Goal: Information Seeking & Learning: Learn about a topic

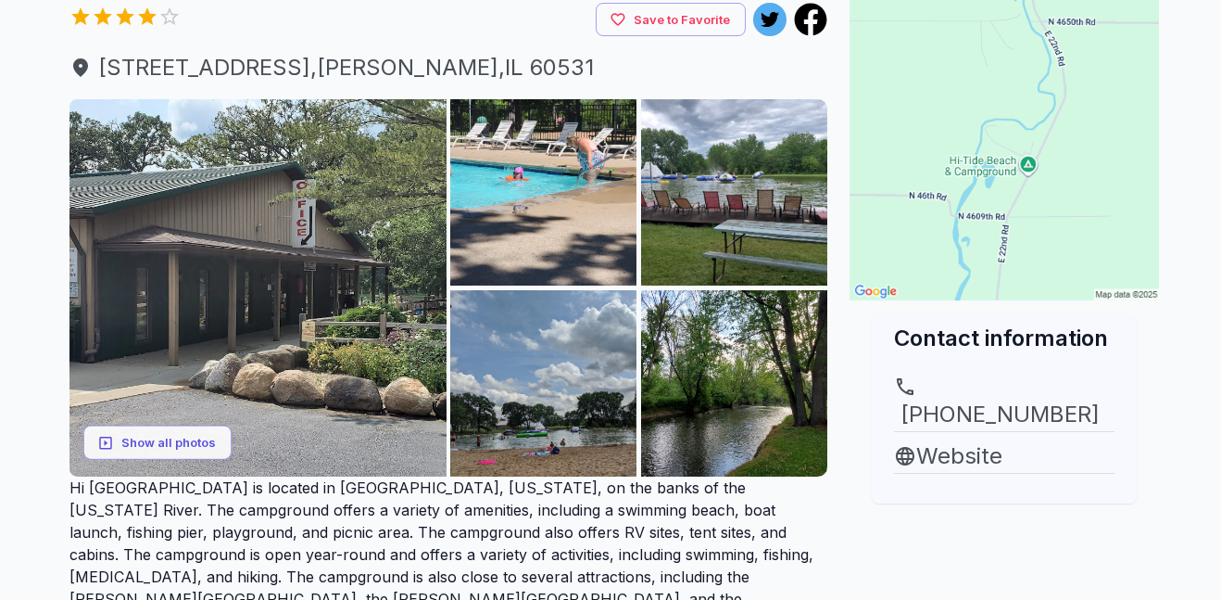
scroll to position [183, 0]
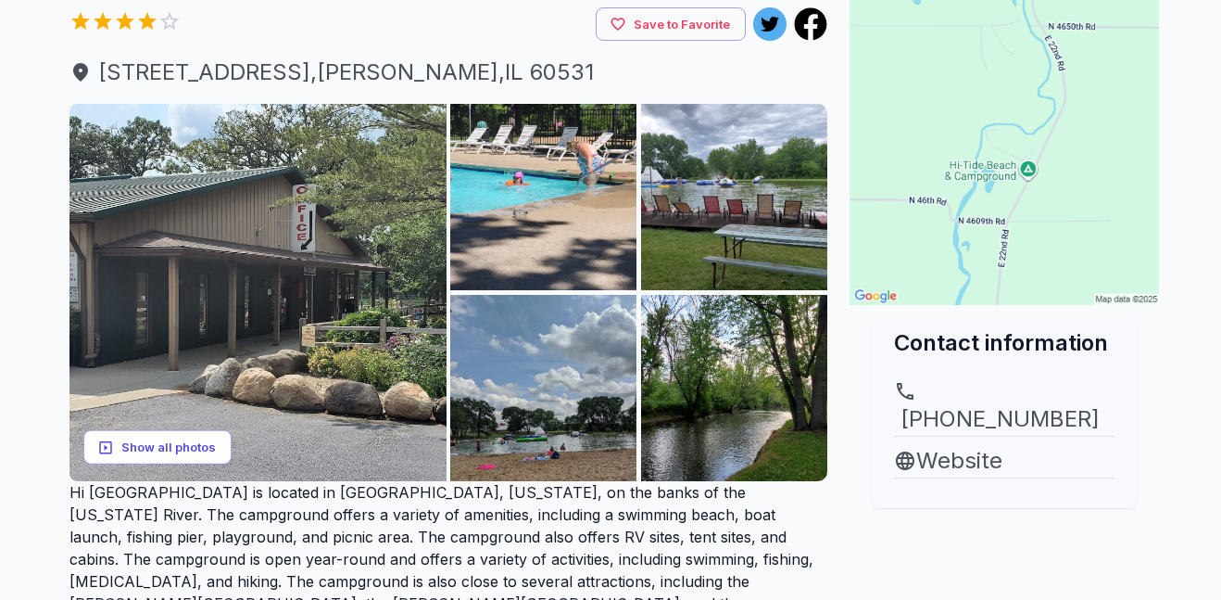
click at [167, 442] on button "Show all photos" at bounding box center [157, 447] width 148 height 34
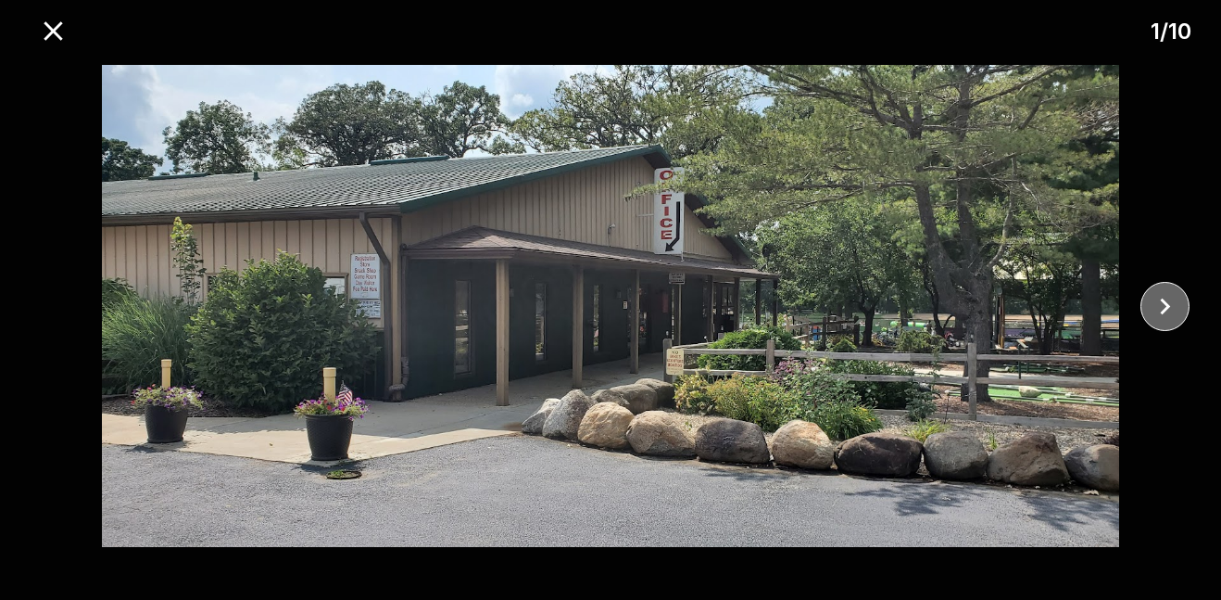
click at [1173, 313] on icon "close" at bounding box center [1165, 306] width 32 height 32
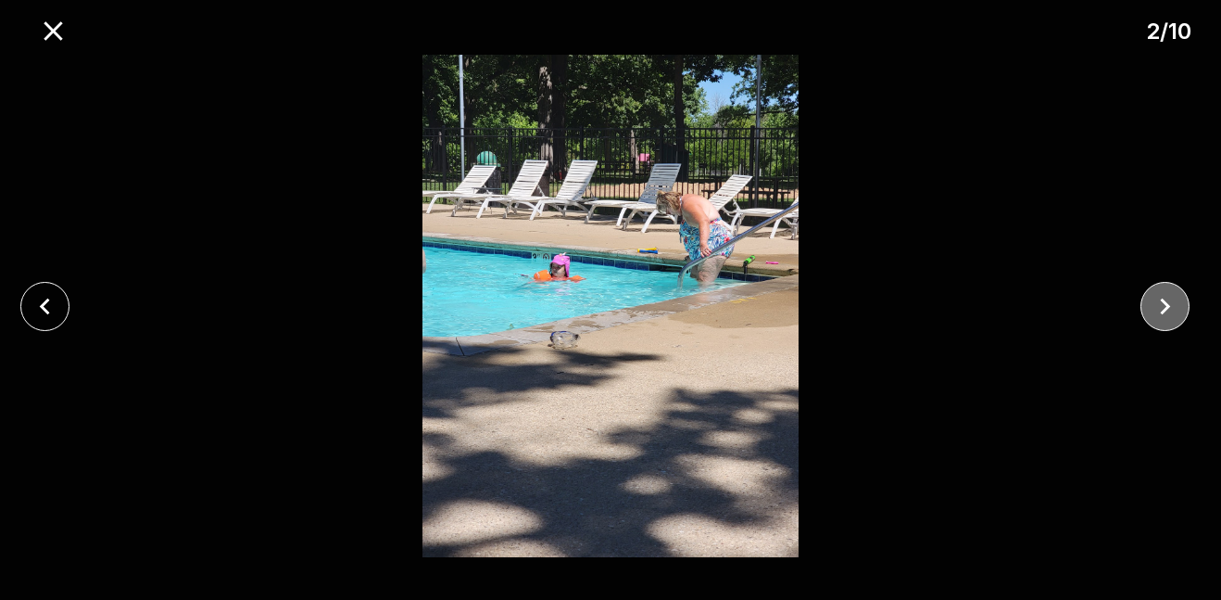
click at [1173, 313] on icon "close" at bounding box center [1165, 306] width 32 height 32
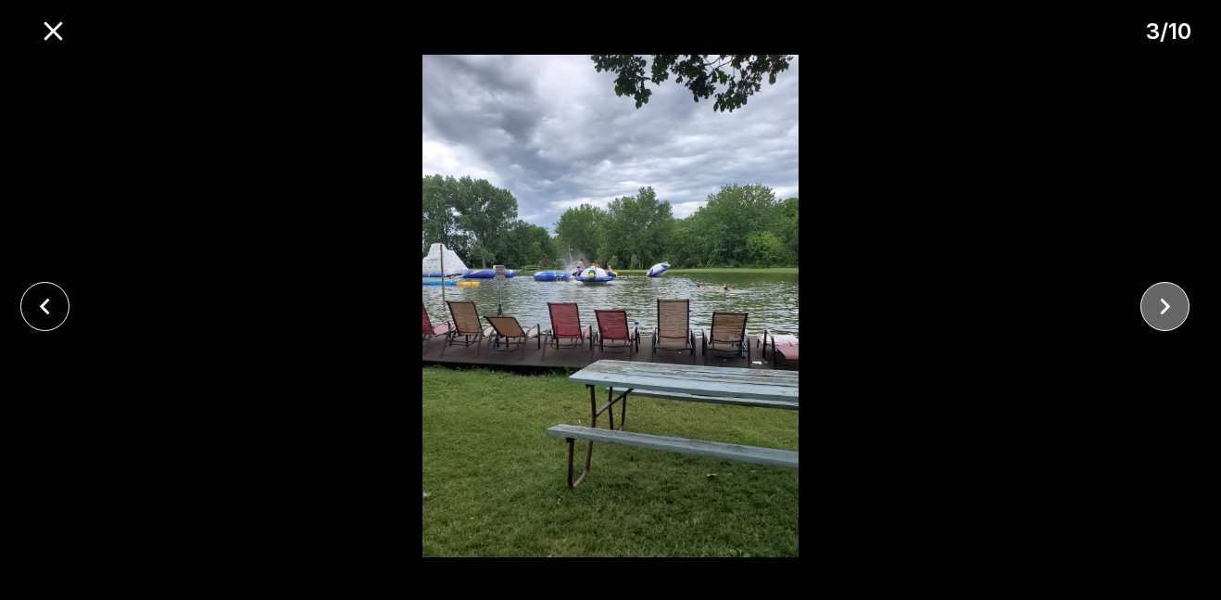
click at [1173, 313] on icon "close" at bounding box center [1165, 306] width 32 height 32
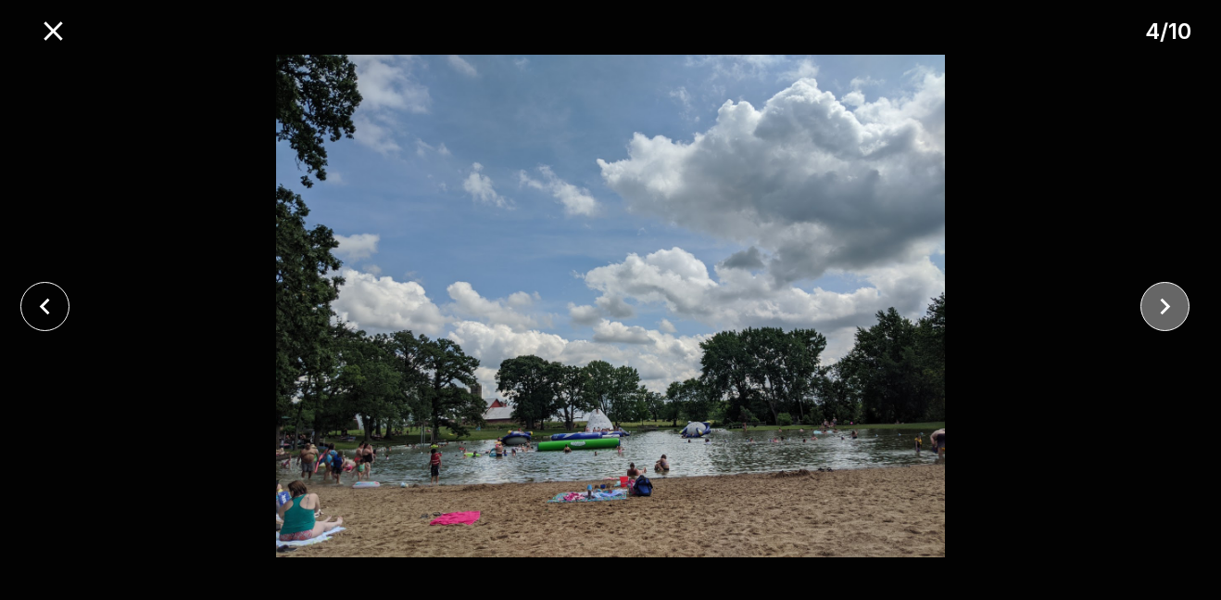
click at [1173, 313] on icon "close" at bounding box center [1165, 306] width 32 height 32
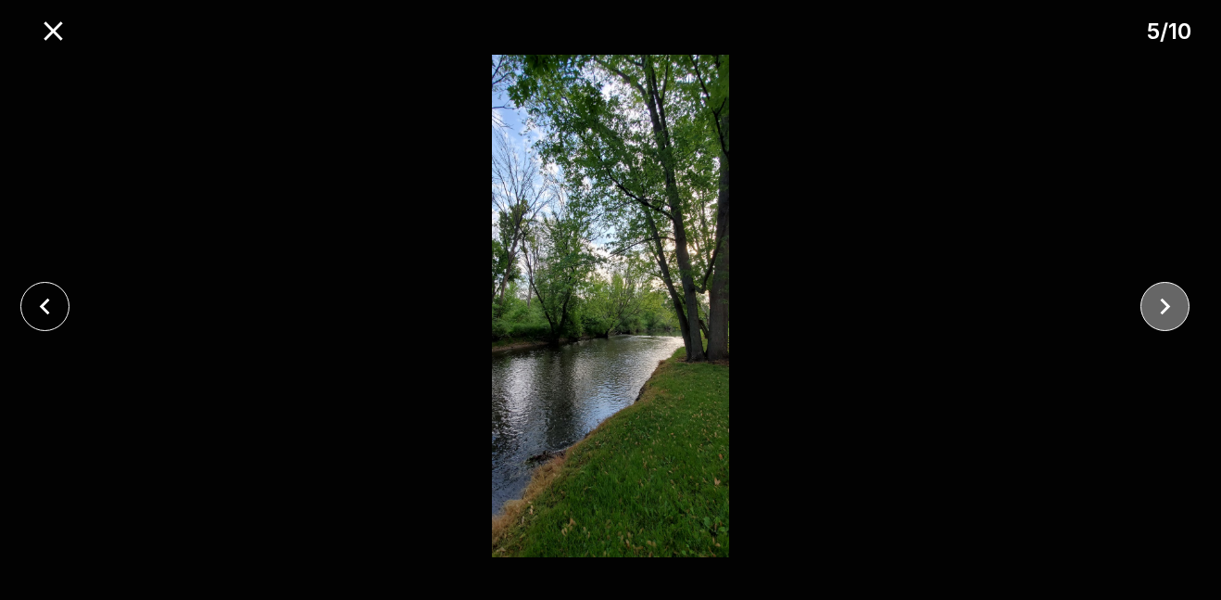
click at [1173, 313] on icon "close" at bounding box center [1165, 306] width 32 height 32
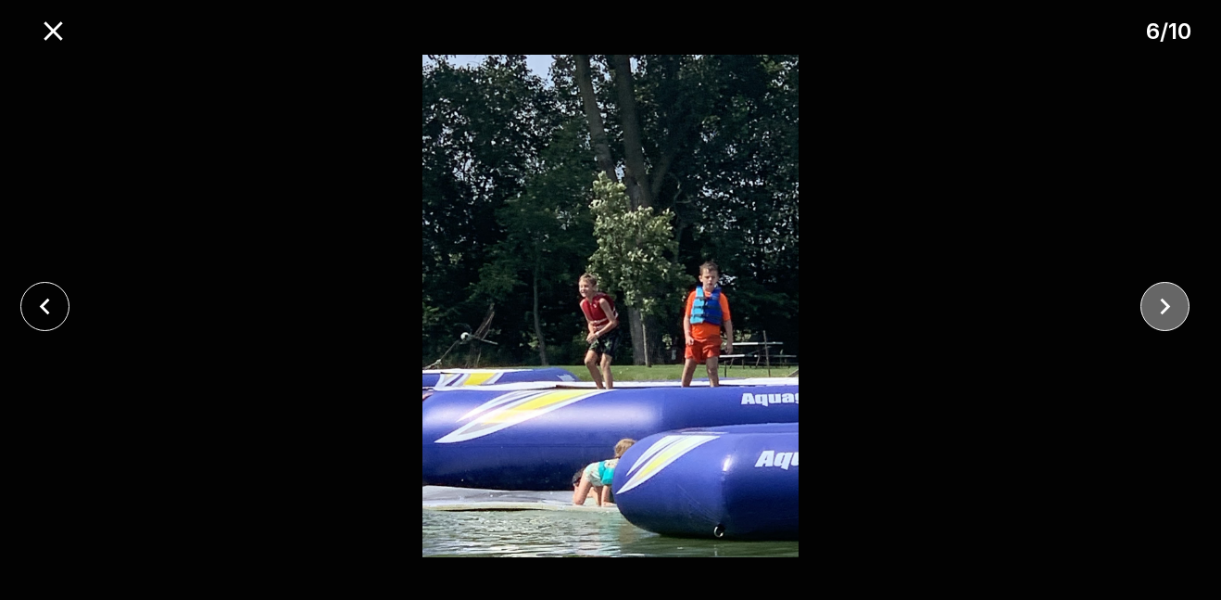
click at [1173, 313] on icon "close" at bounding box center [1165, 306] width 32 height 32
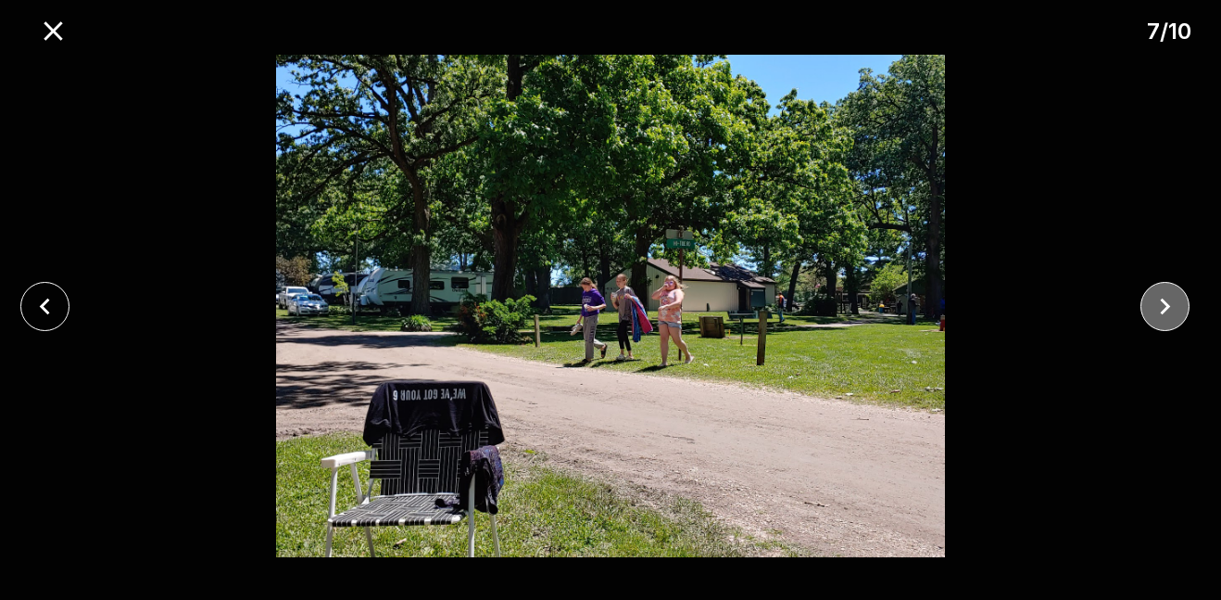
click at [1159, 297] on icon "close" at bounding box center [1165, 306] width 32 height 32
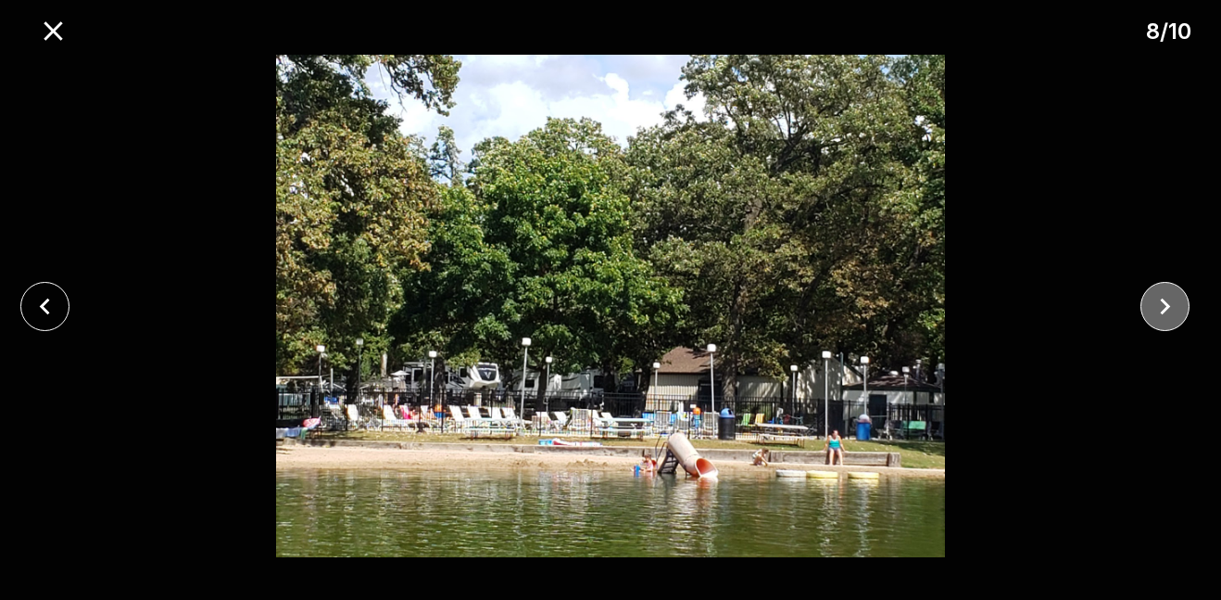
click at [1159, 297] on icon "close" at bounding box center [1165, 306] width 32 height 32
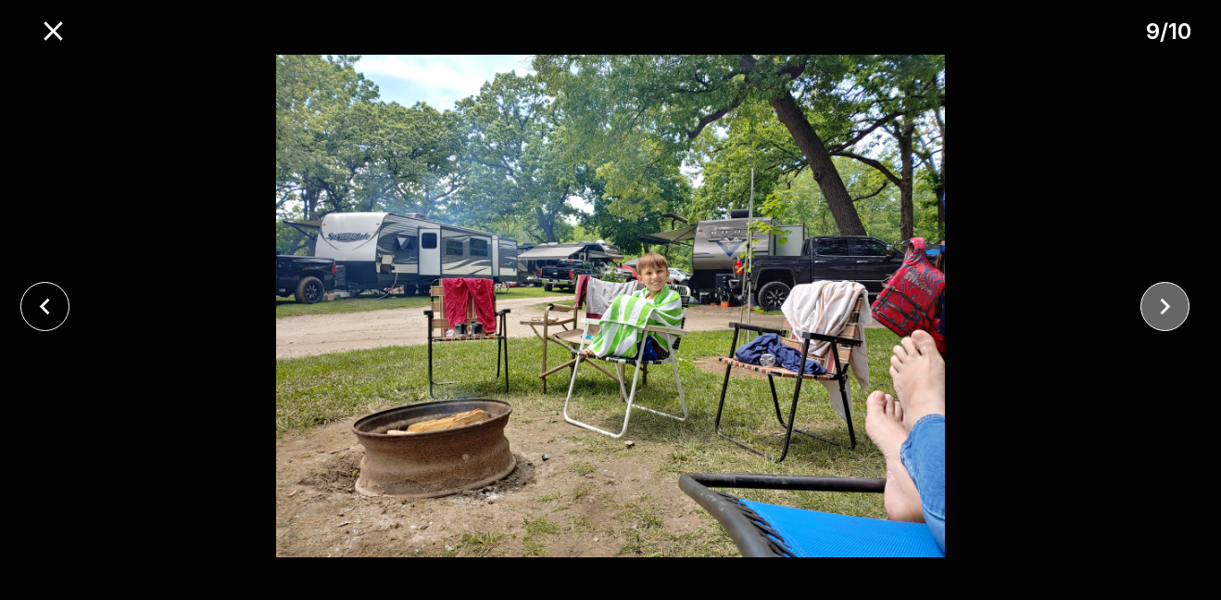
click at [1159, 297] on icon "close" at bounding box center [1165, 306] width 32 height 32
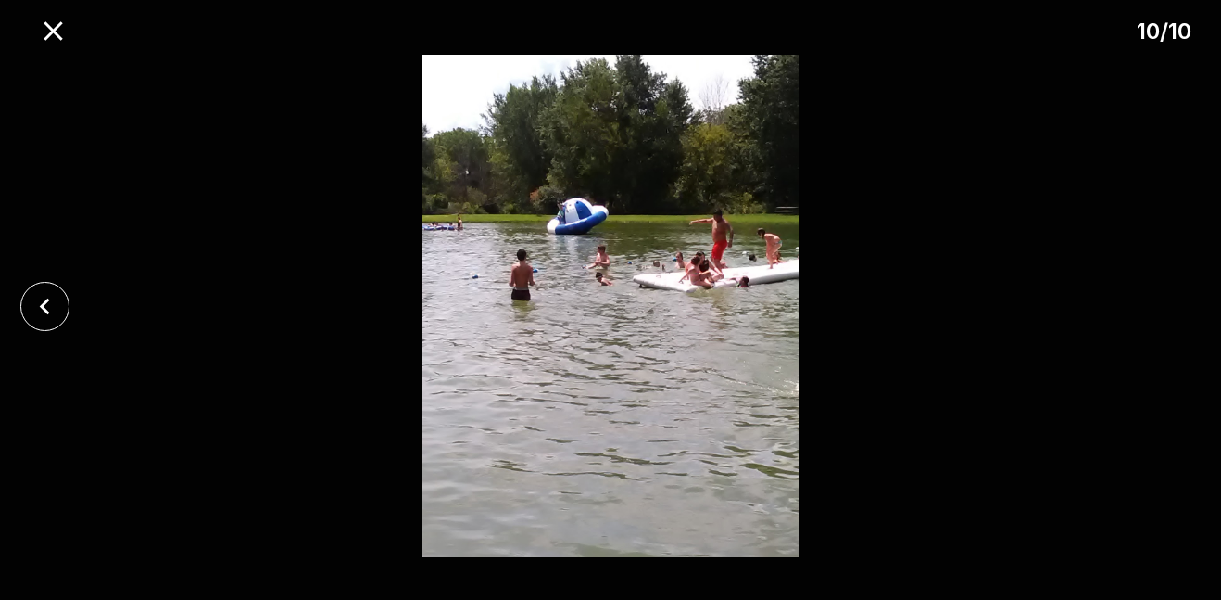
click at [1159, 297] on div at bounding box center [610, 306] width 1221 height 502
click at [68, 44] on icon "close" at bounding box center [53, 31] width 32 height 32
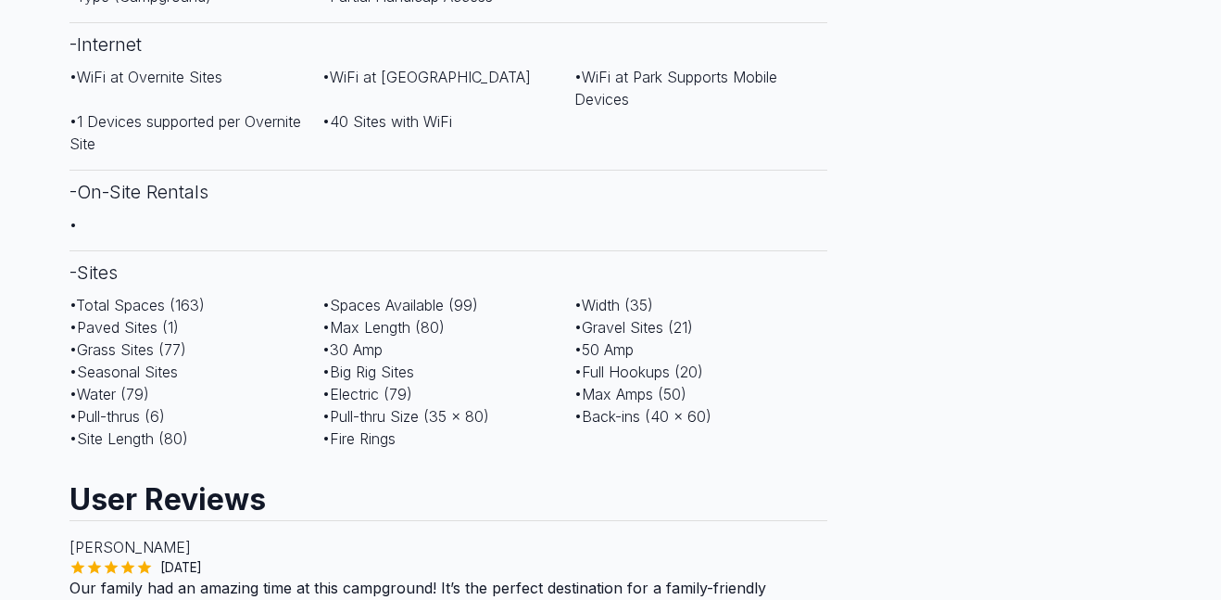
scroll to position [1367, 0]
